Goal: Task Accomplishment & Management: Use online tool/utility

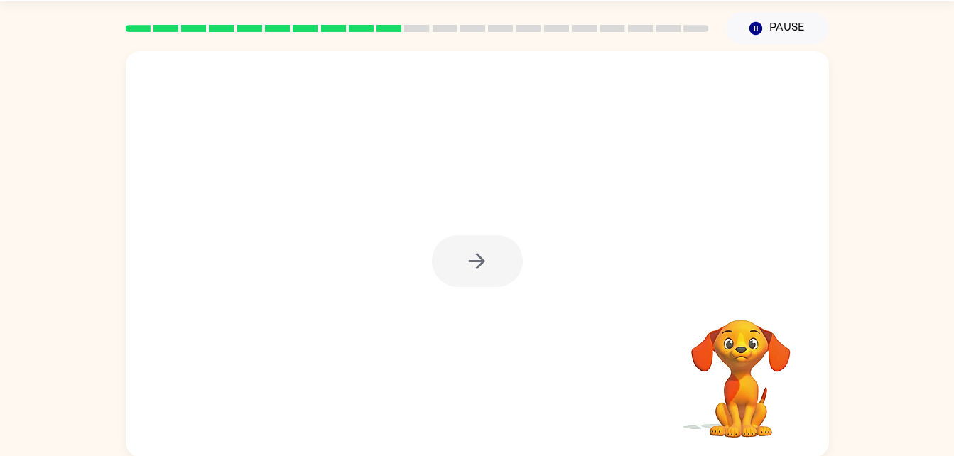
scroll to position [43, 0]
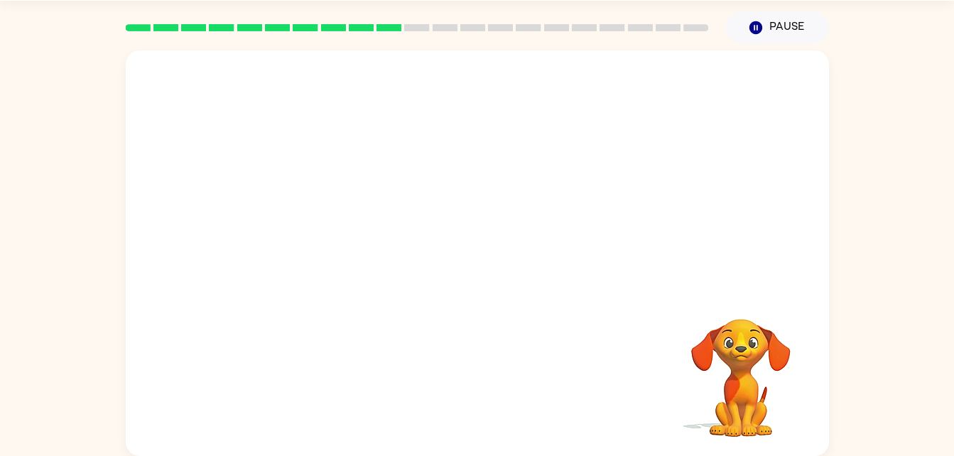
drag, startPoint x: 0, startPoint y: 0, endPoint x: 412, endPoint y: 228, distance: 470.8
click at [412, 228] on div "Your browser must support playing .mp4 files to use Literably. Please try using…" at bounding box center [477, 253] width 703 height 406
click at [413, 228] on div at bounding box center [477, 253] width 703 height 406
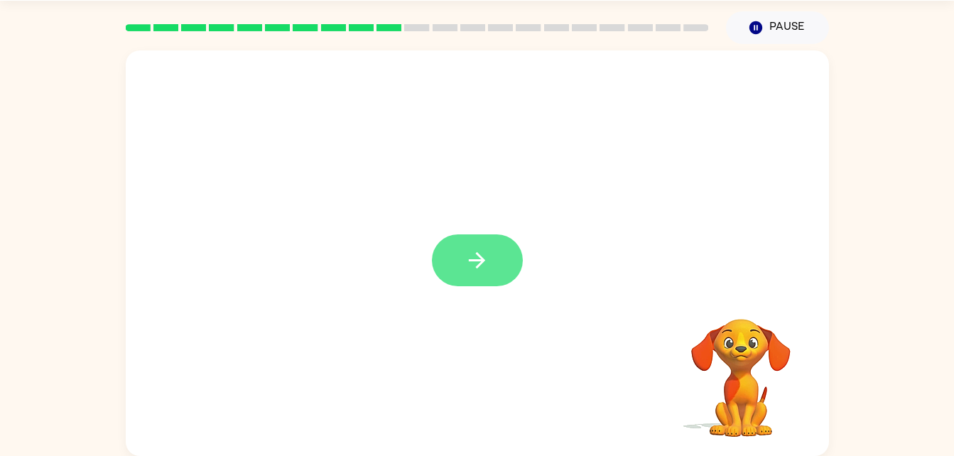
click at [487, 274] on button "button" at bounding box center [477, 260] width 91 height 52
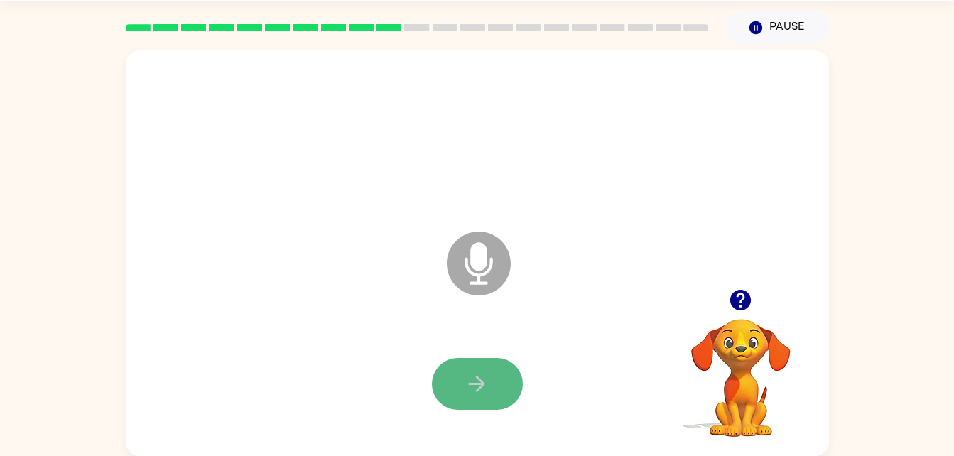
click at [500, 397] on button "button" at bounding box center [477, 384] width 91 height 52
click at [501, 406] on button "button" at bounding box center [477, 384] width 91 height 52
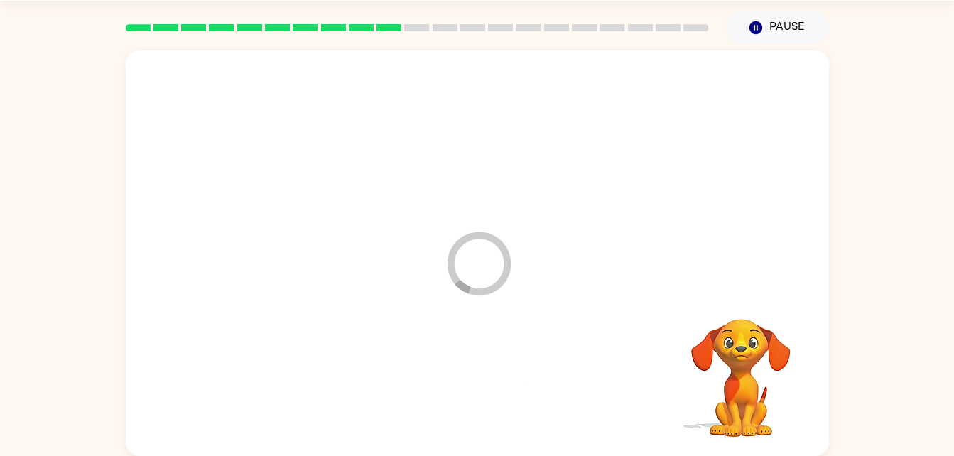
click at [501, 406] on div at bounding box center [477, 384] width 675 height 116
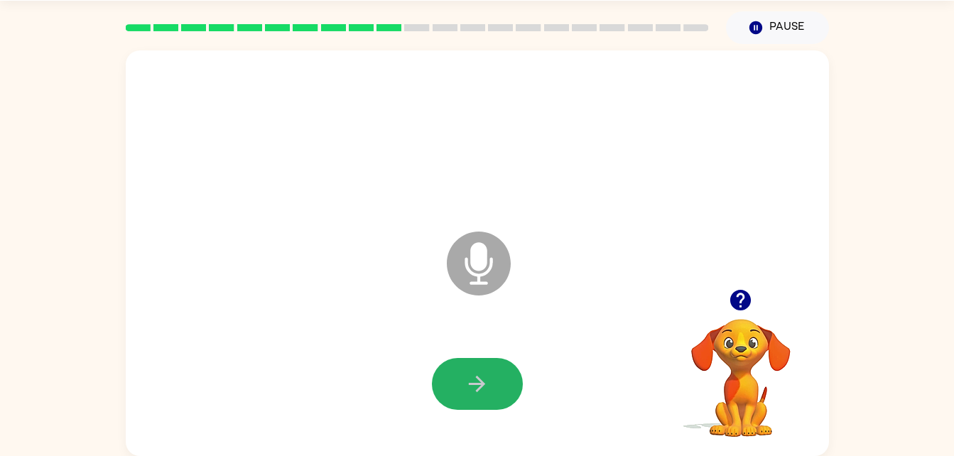
click at [501, 406] on button "button" at bounding box center [477, 384] width 91 height 52
click at [505, 406] on button "button" at bounding box center [477, 384] width 91 height 52
click at [453, 377] on button "button" at bounding box center [477, 384] width 91 height 52
click at [711, 11] on div at bounding box center [417, 28] width 600 height 50
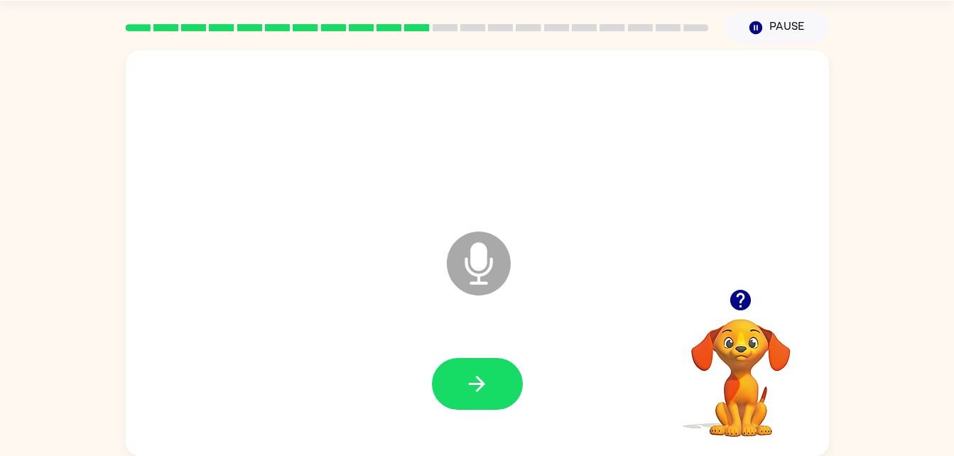
click at [680, 15] on div at bounding box center [417, 28] width 600 height 50
click at [369, 135] on div at bounding box center [477, 137] width 675 height 116
